Goal: Find specific page/section: Find specific page/section

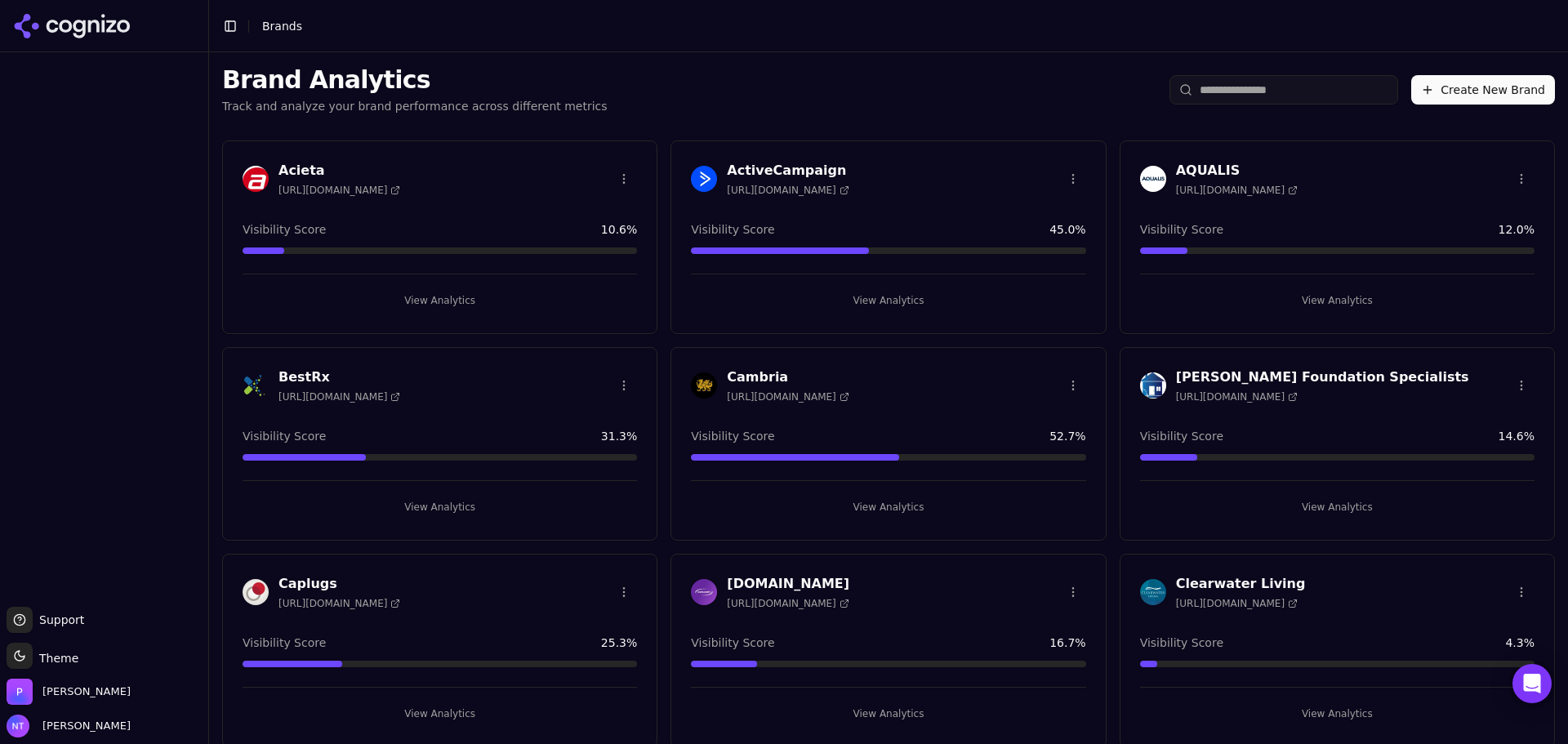
scroll to position [3116, 0]
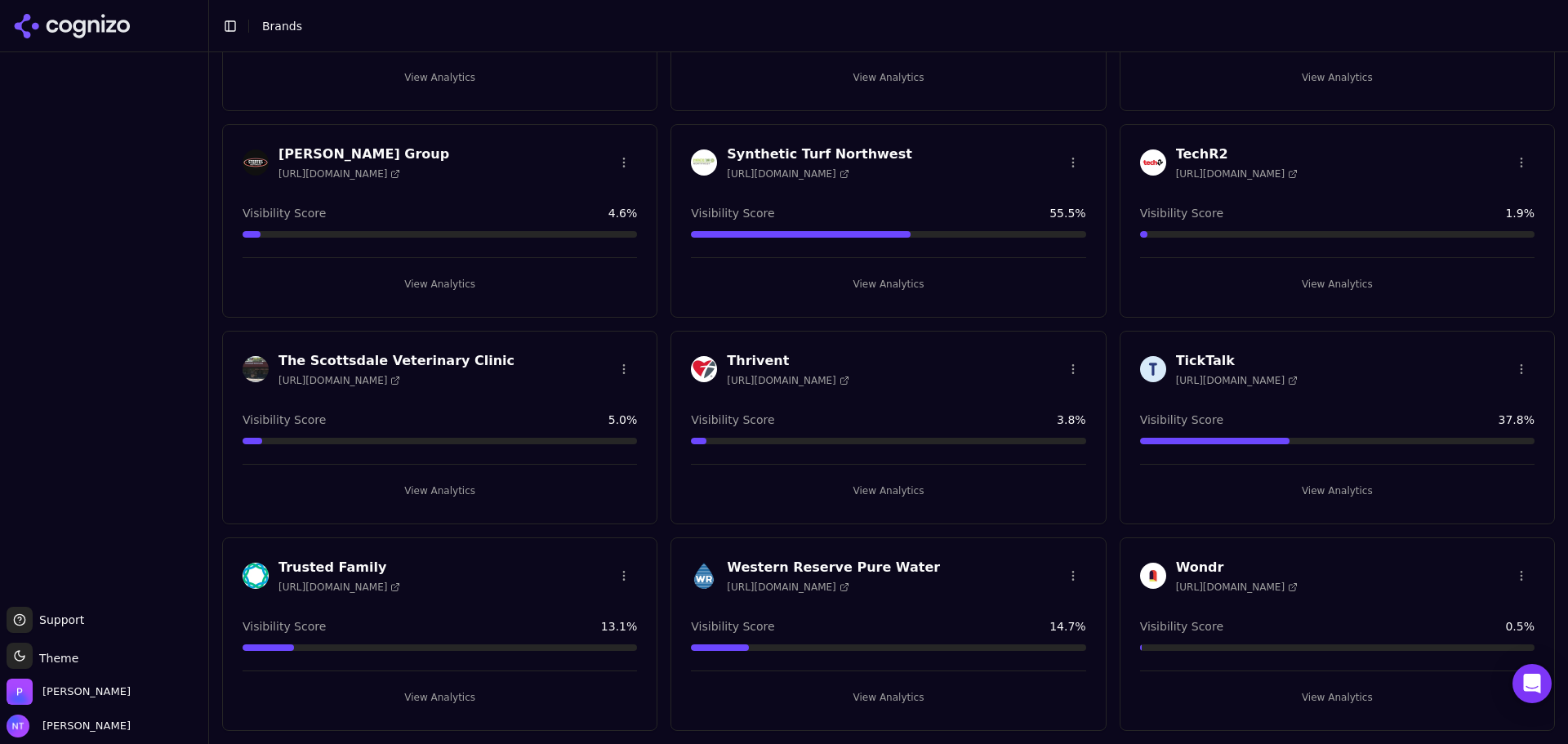
drag, startPoint x: 899, startPoint y: 492, endPoint x: 72, endPoint y: 505, distance: 827.1
click at [899, 492] on button "View Analytics" at bounding box center [888, 491] width 395 height 26
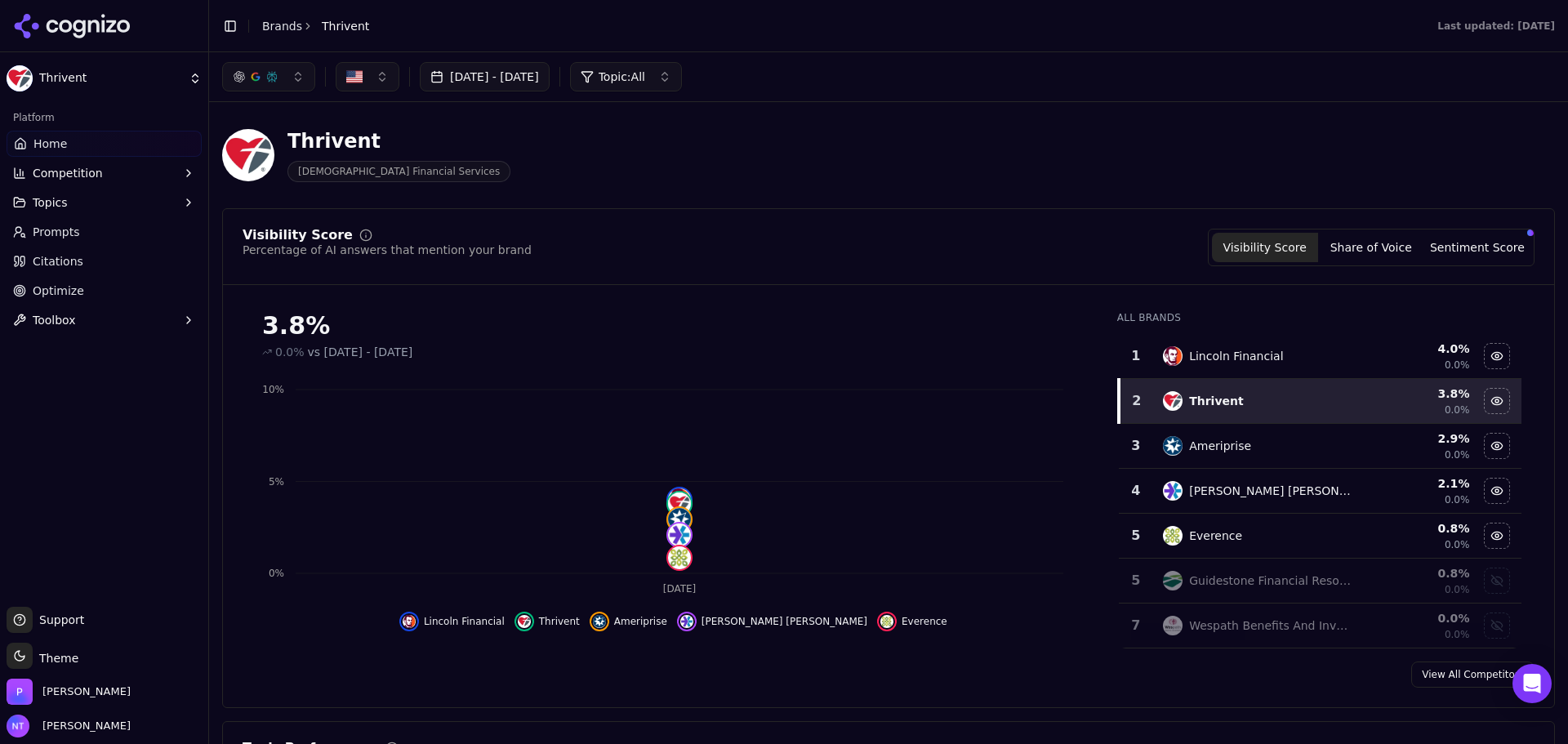
click at [123, 26] on icon at bounding box center [72, 26] width 118 height 25
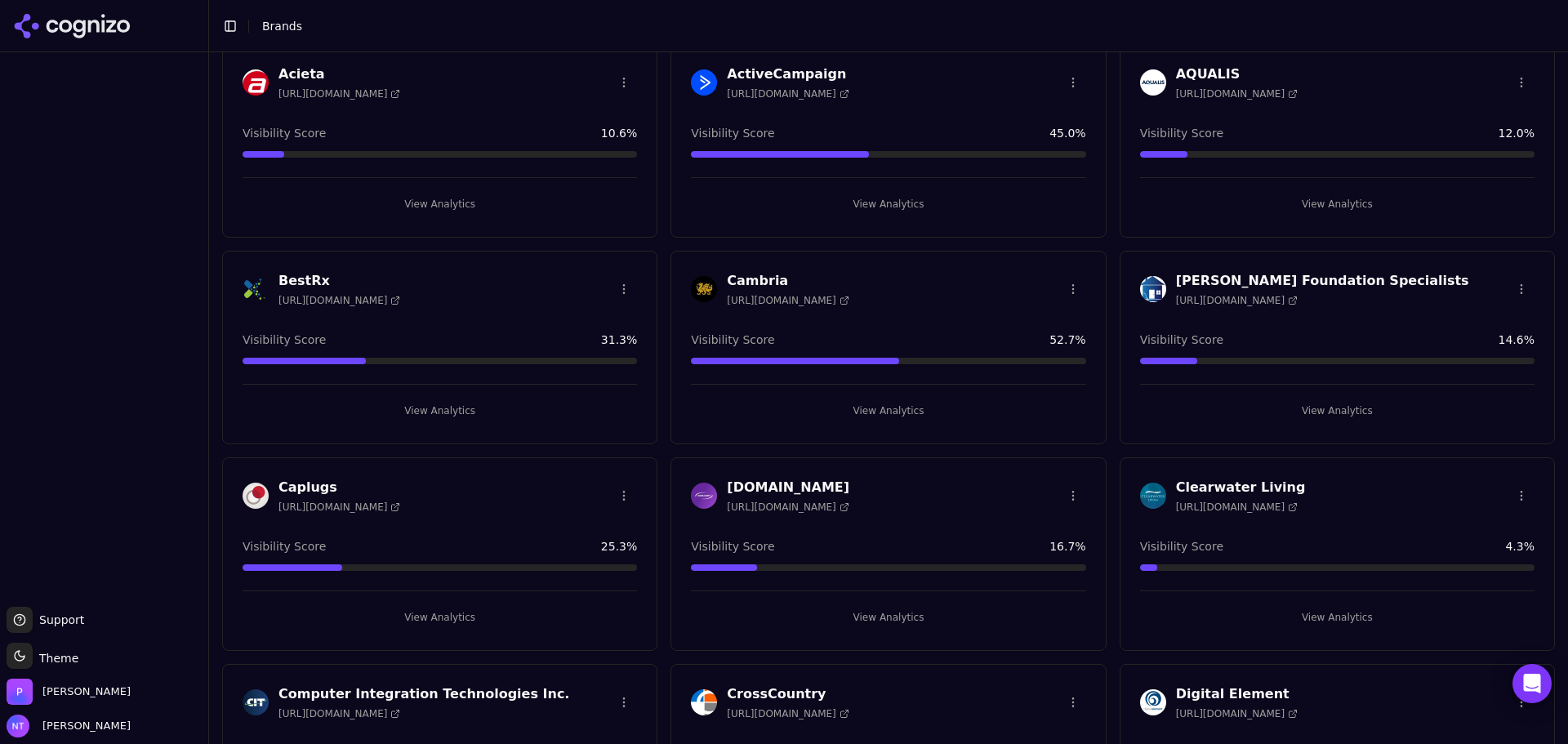
scroll to position [245, 0]
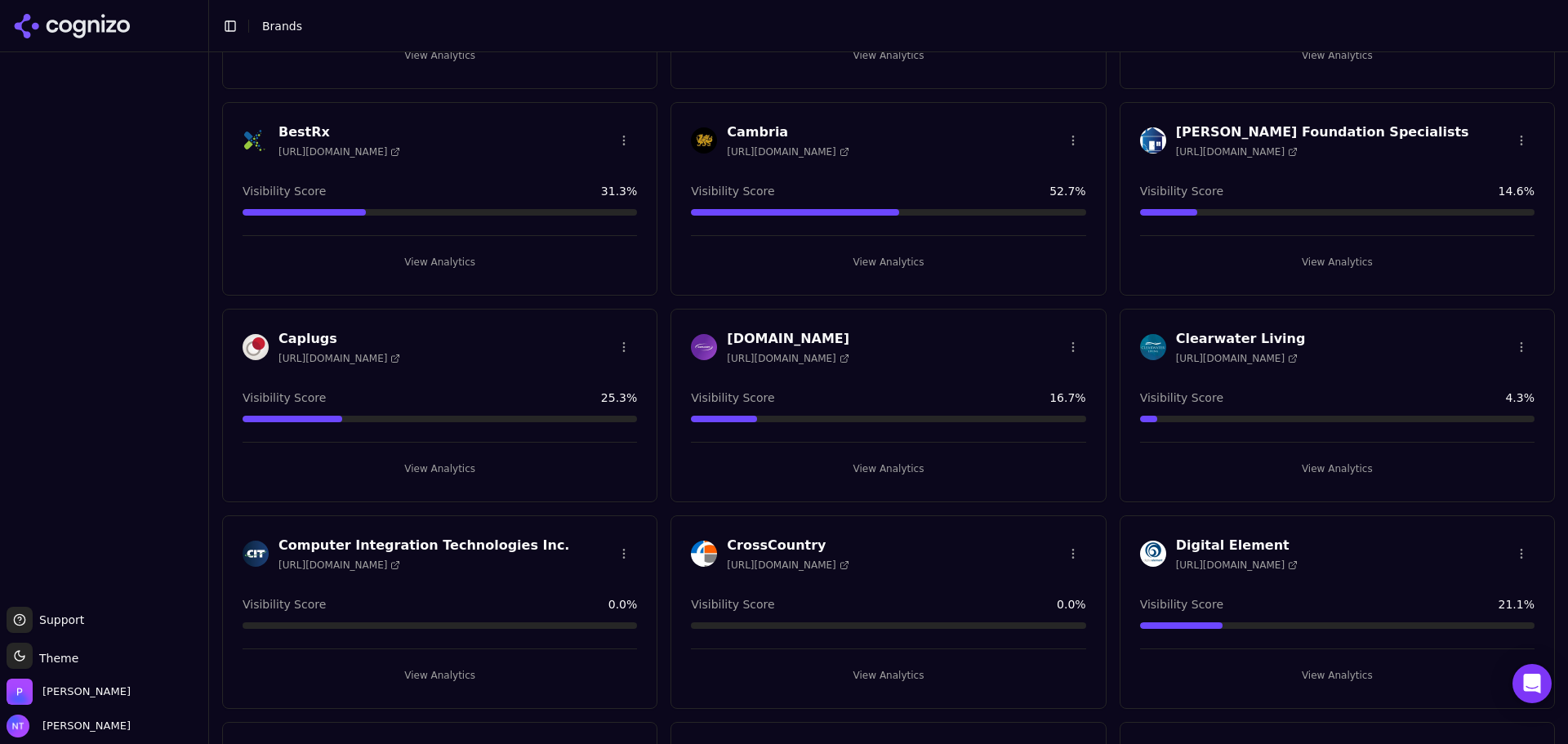
click at [896, 250] on button "View Analytics" at bounding box center [888, 262] width 395 height 26
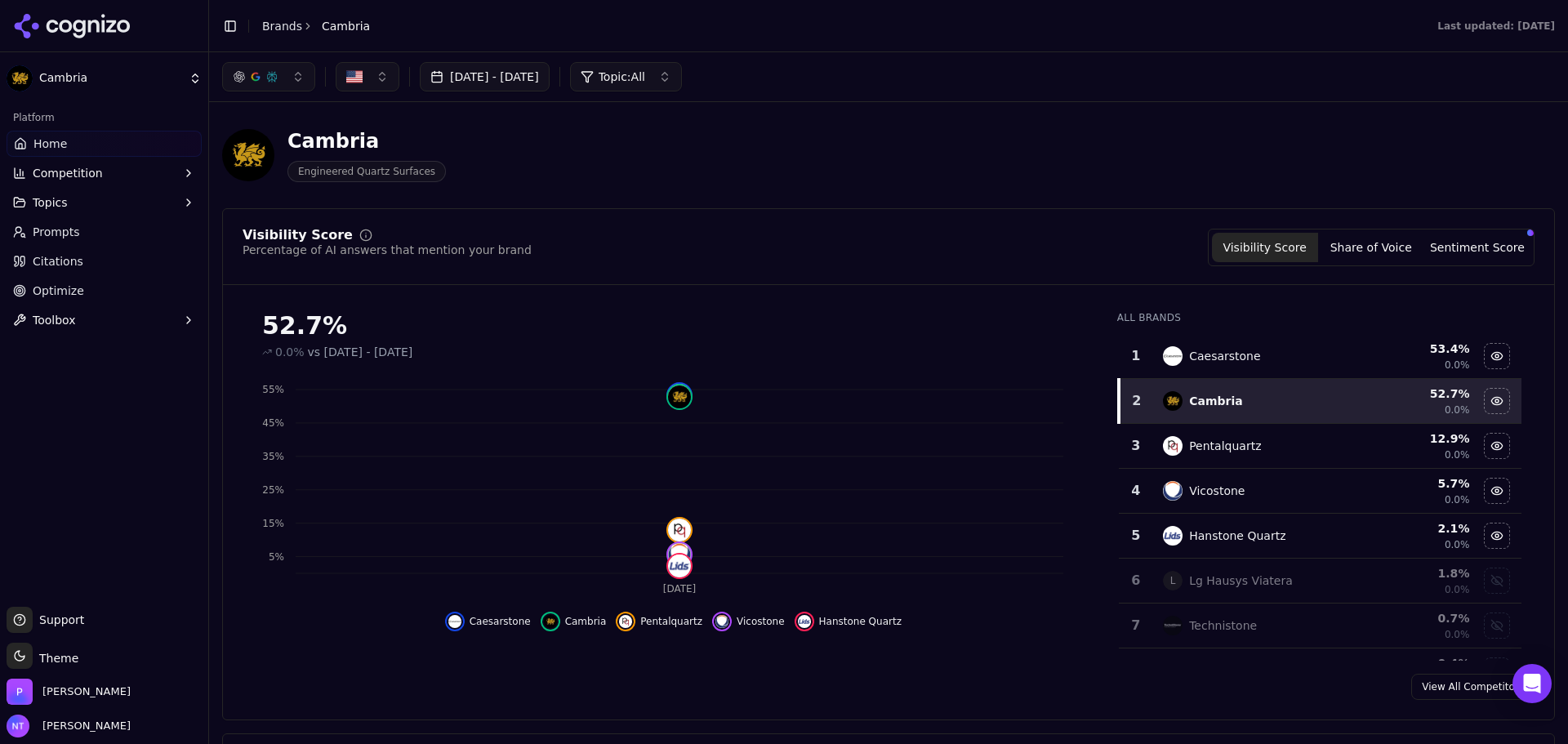
click at [69, 30] on icon at bounding box center [65, 26] width 13 height 13
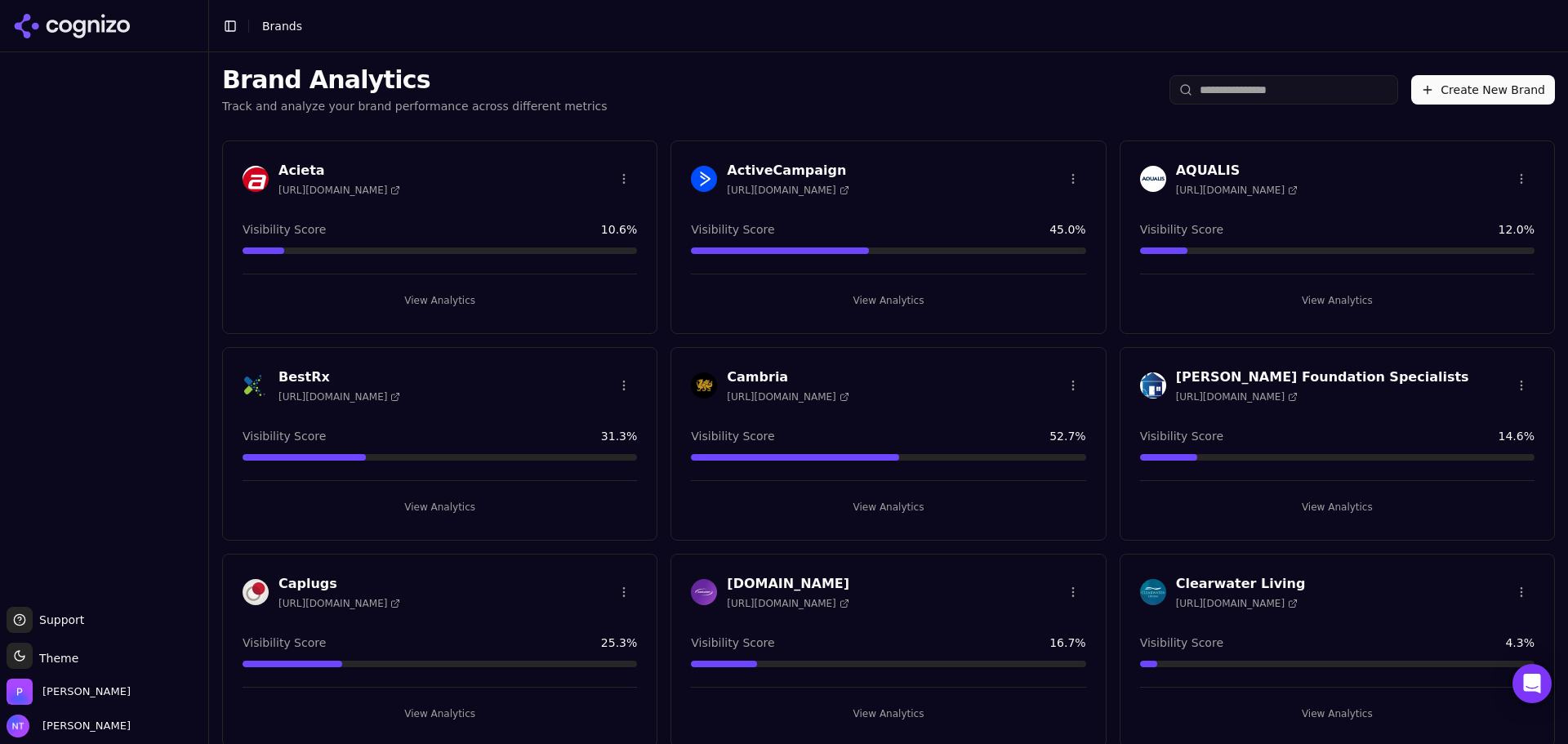
drag, startPoint x: 783, startPoint y: 377, endPoint x: 830, endPoint y: 377, distance: 47.0
click at [783, 377] on h3 "Cambria" at bounding box center [787, 377] width 122 height 20
